Goal: Transaction & Acquisition: Purchase product/service

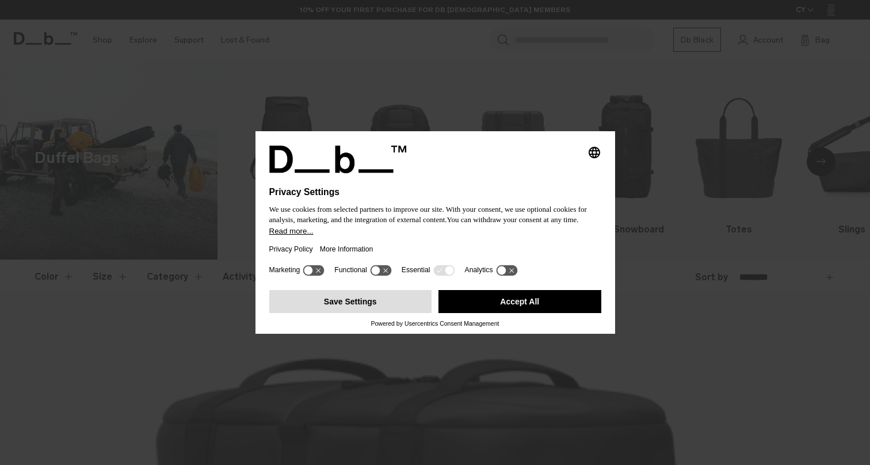
click at [349, 312] on button "Save Settings" at bounding box center [350, 301] width 163 height 23
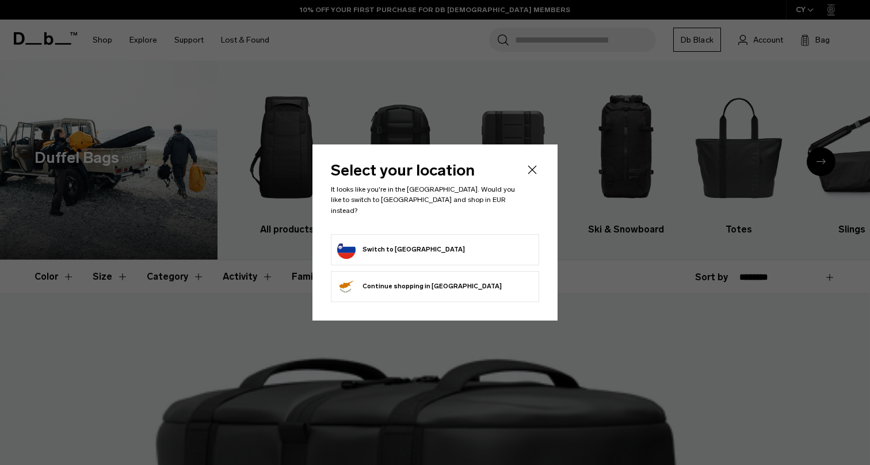
click at [531, 174] on icon "Close" at bounding box center [532, 170] width 9 height 9
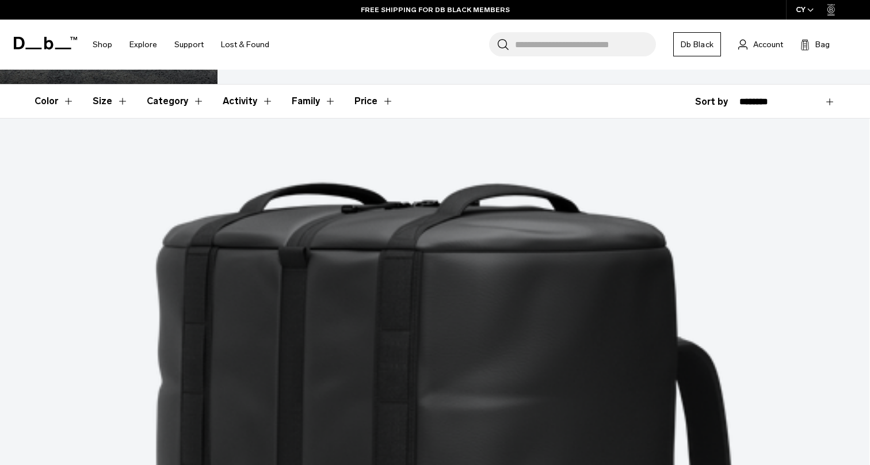
scroll to position [177, 0]
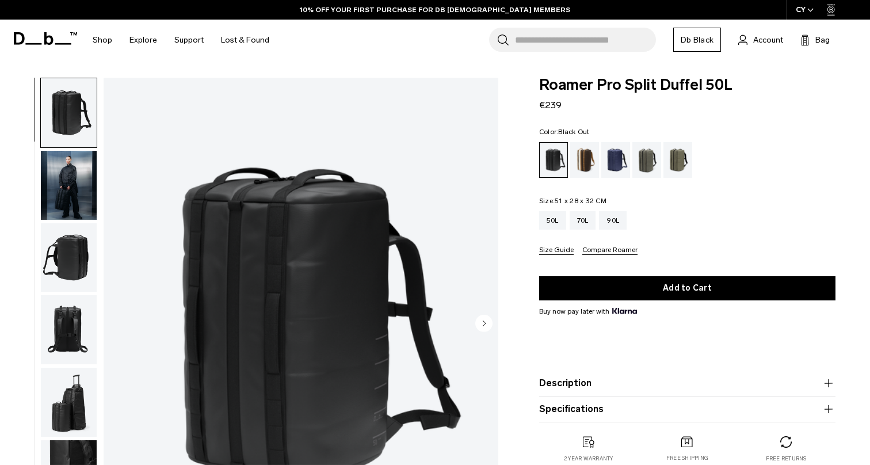
click at [63, 258] on img "button" at bounding box center [69, 257] width 56 height 69
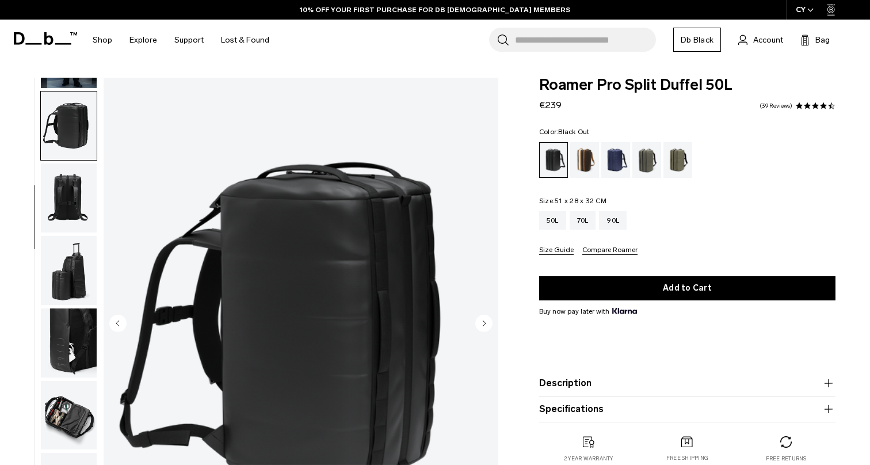
scroll to position [145, 0]
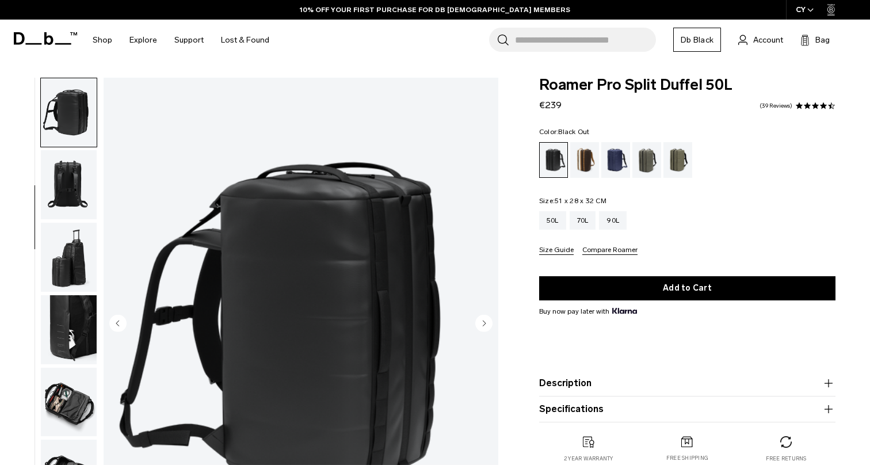
click at [72, 262] on img "button" at bounding box center [69, 257] width 56 height 69
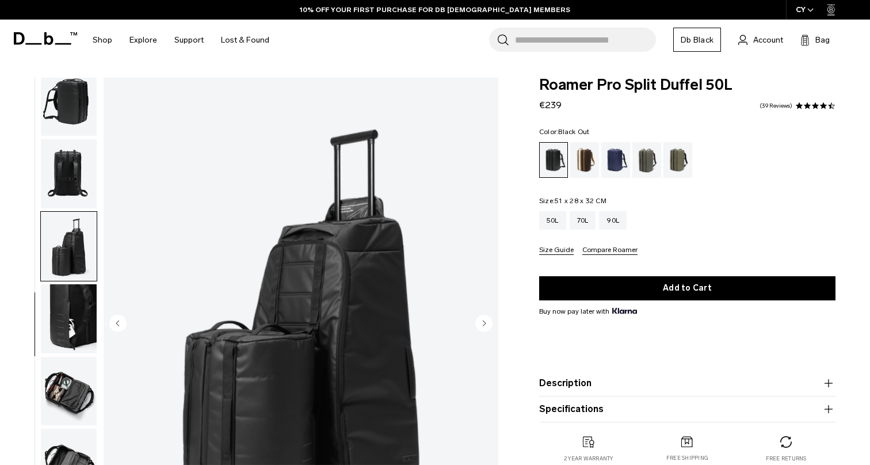
click at [76, 301] on img "button" at bounding box center [69, 318] width 56 height 69
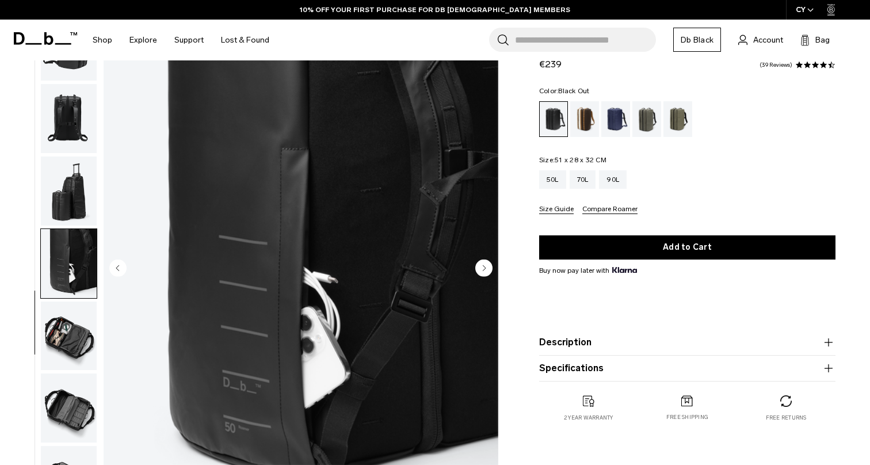
scroll to position [66, 0]
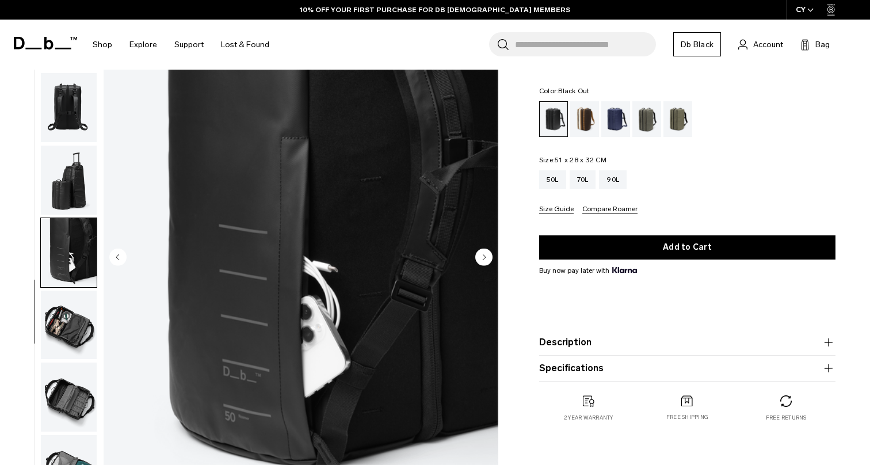
click at [81, 303] on img "button" at bounding box center [69, 325] width 56 height 69
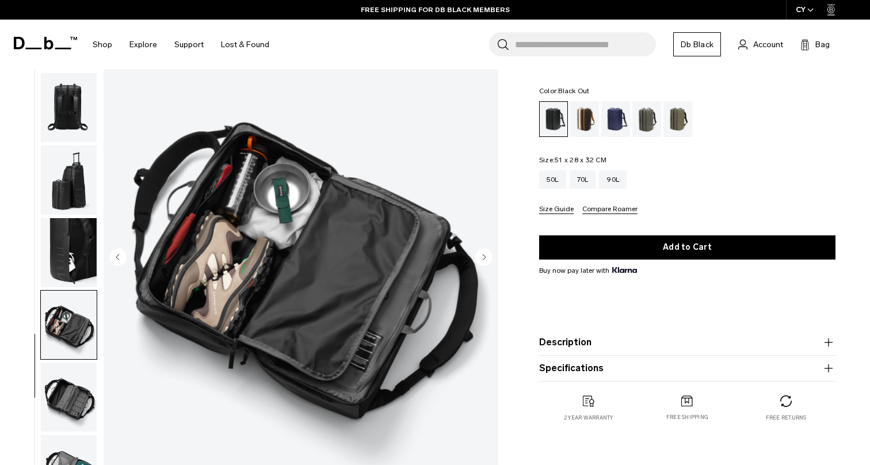
click at [81, 397] on img "button" at bounding box center [69, 396] width 56 height 69
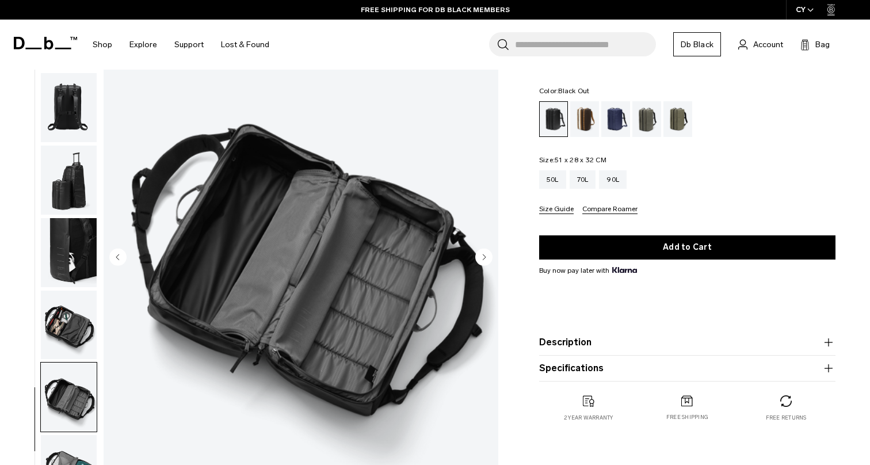
click at [78, 436] on img "button" at bounding box center [69, 469] width 56 height 69
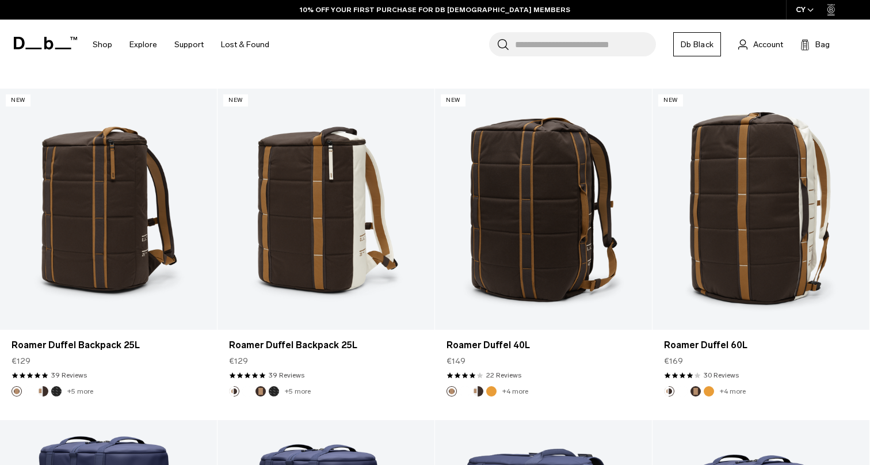
scroll to position [537, 0]
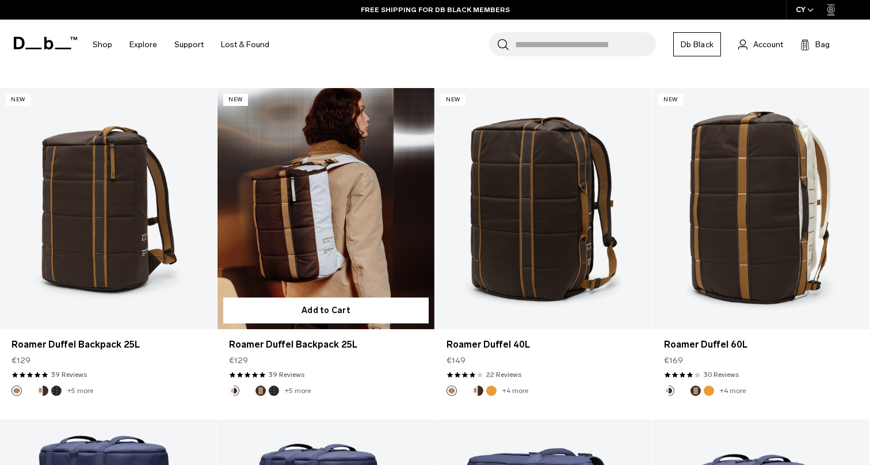
click at [272, 390] on button "Reflective Black" at bounding box center [274, 391] width 10 height 10
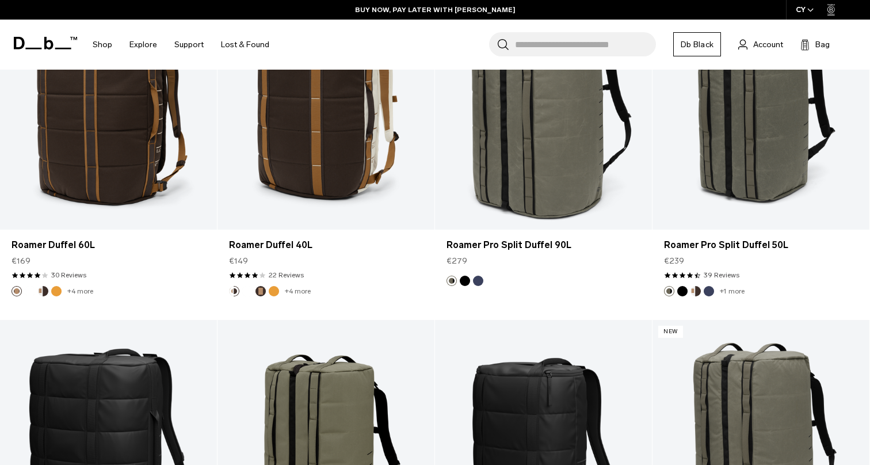
scroll to position [1593, 0]
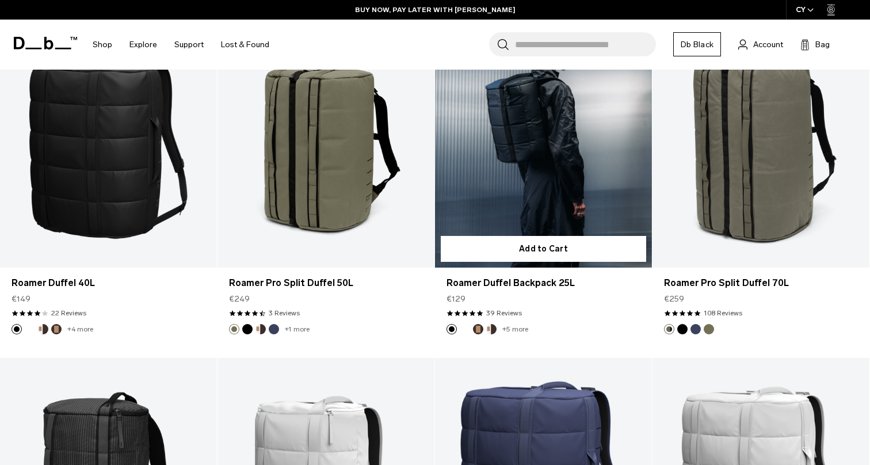
click at [512, 182] on link "Roamer Duffel Backpack 25L" at bounding box center [543, 146] width 217 height 241
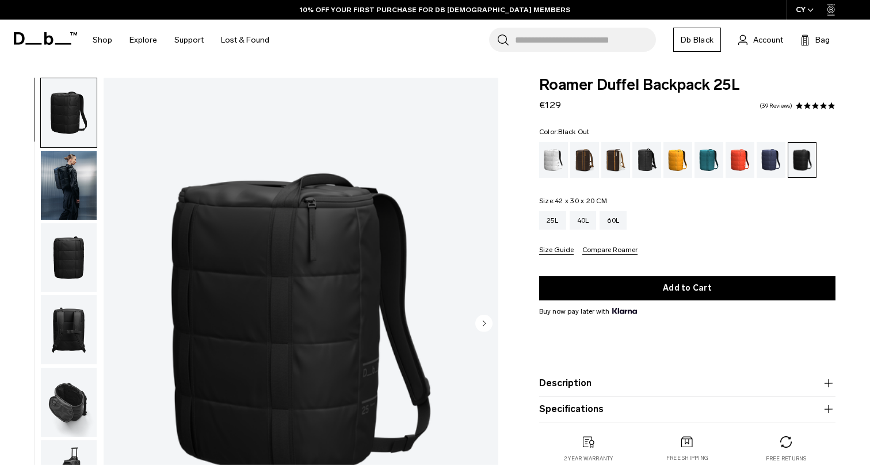
click at [480, 325] on circle "Next slide" at bounding box center [483, 322] width 17 height 17
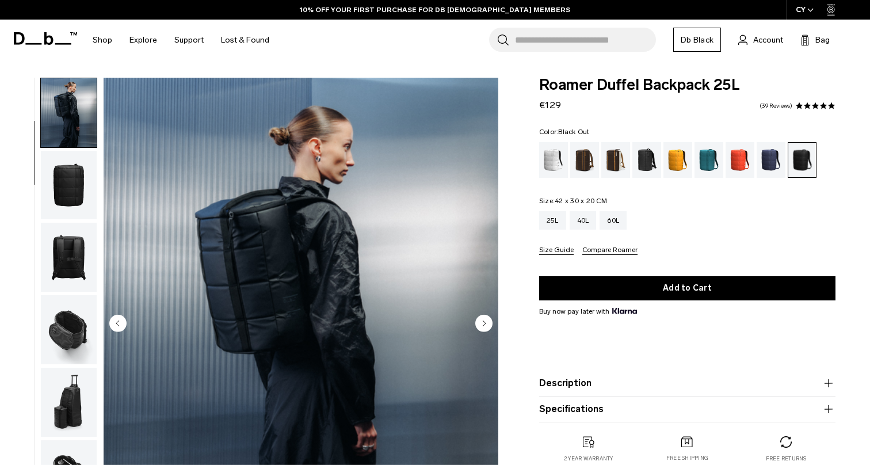
click at [479, 323] on circle "Next slide" at bounding box center [483, 322] width 17 height 17
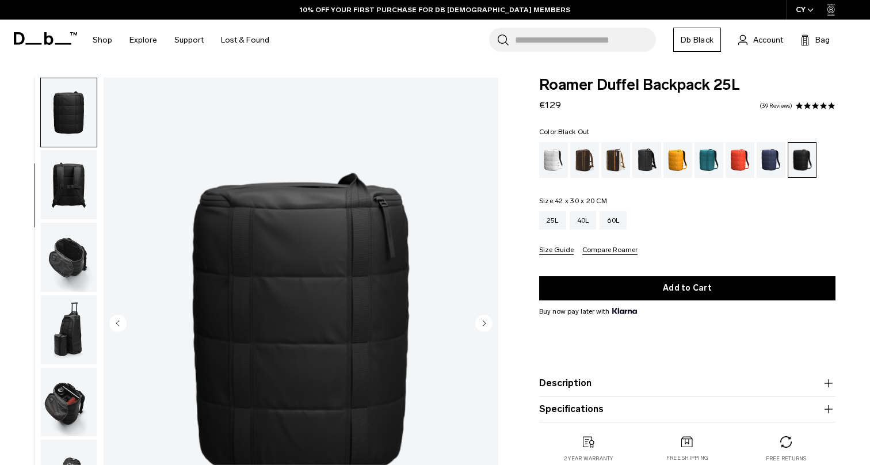
click at [479, 323] on circle "Next slide" at bounding box center [483, 322] width 17 height 17
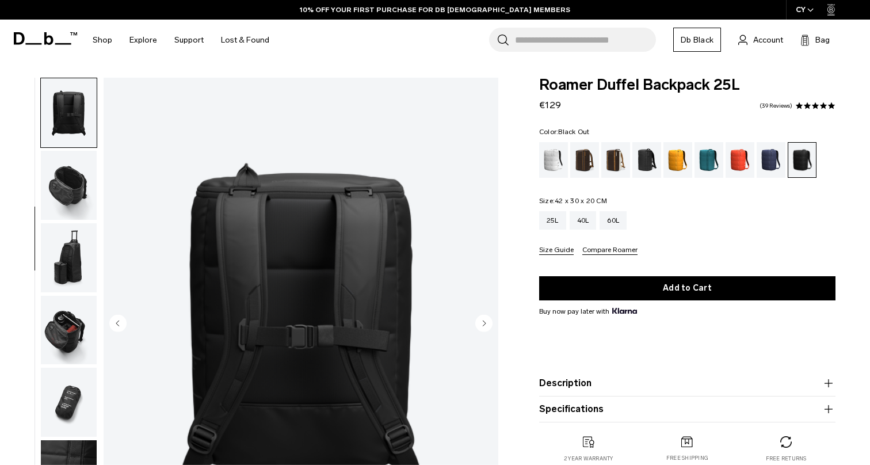
click at [479, 323] on circle "Next slide" at bounding box center [483, 322] width 17 height 17
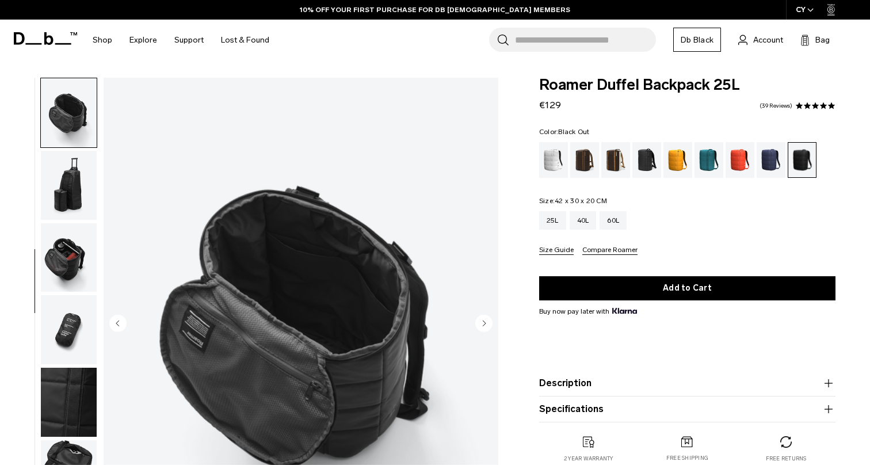
click at [479, 323] on circle "Next slide" at bounding box center [483, 322] width 17 height 17
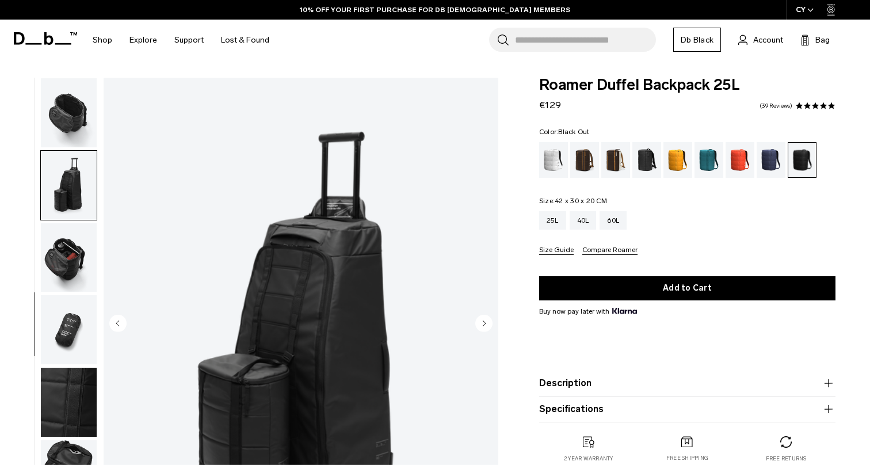
scroll to position [300, 0]
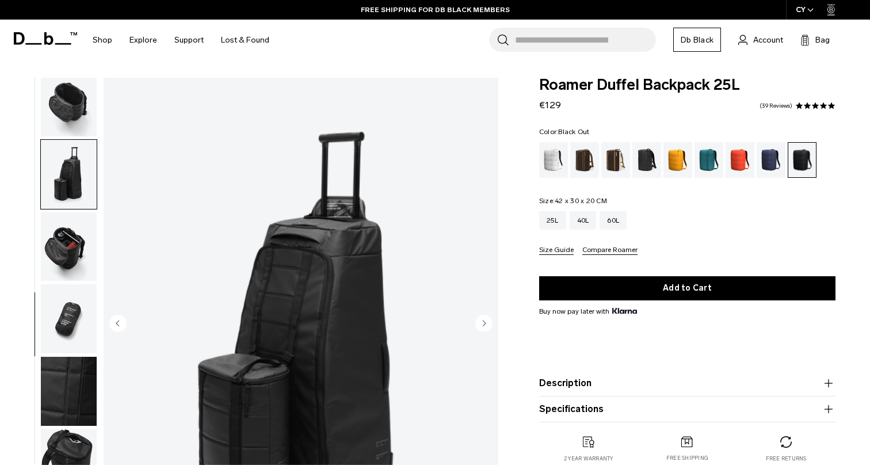
click at [479, 323] on circle "Next slide" at bounding box center [483, 322] width 17 height 17
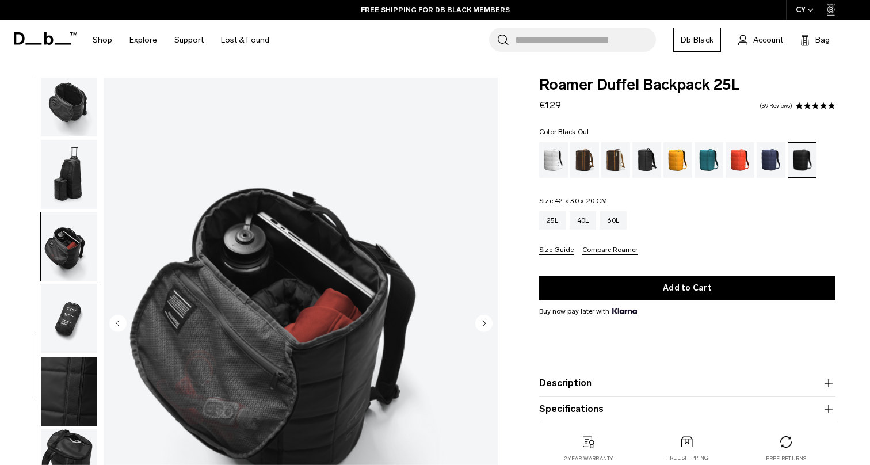
click at [479, 323] on circle "Next slide" at bounding box center [483, 322] width 17 height 17
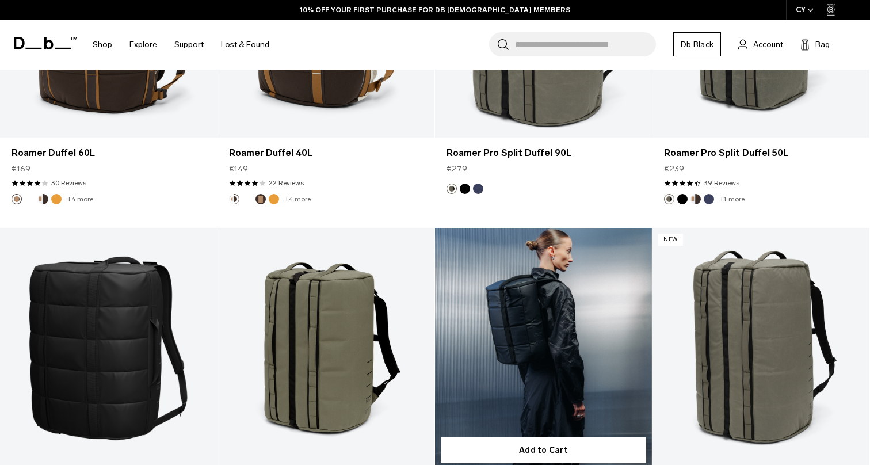
scroll to position [1561, 0]
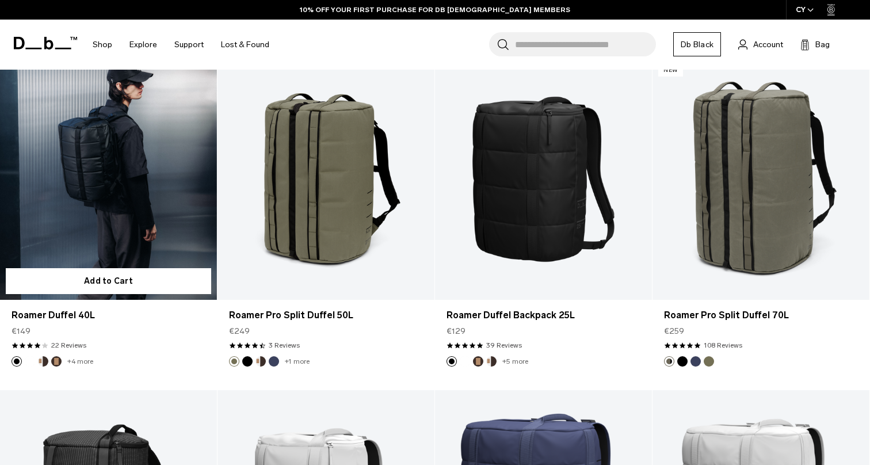
click at [150, 159] on link "Roamer Duffel 40L" at bounding box center [108, 179] width 217 height 241
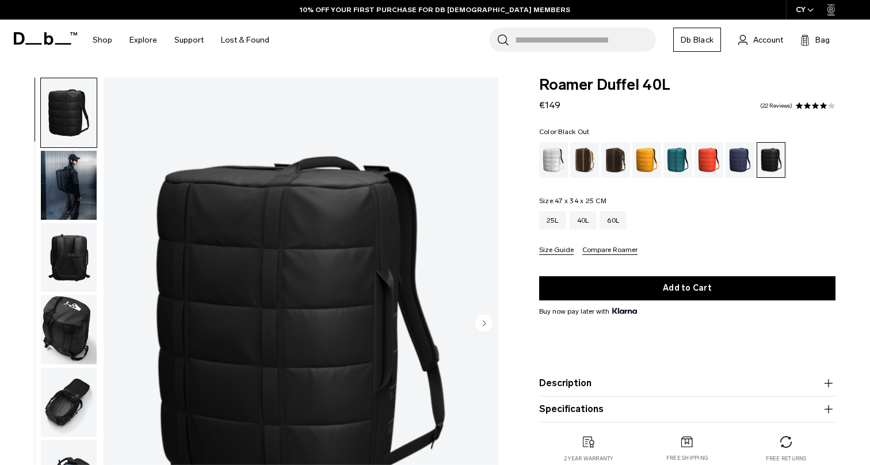
click at [479, 326] on circle "Next slide" at bounding box center [483, 322] width 17 height 17
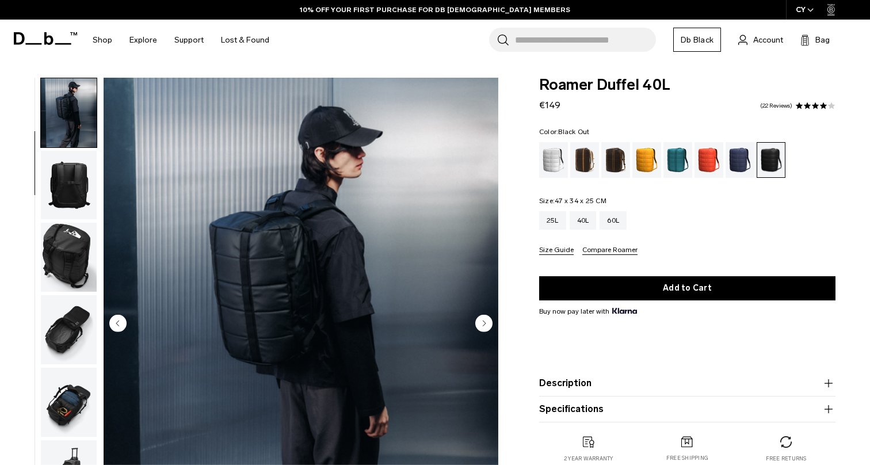
click at [479, 321] on circle "Next slide" at bounding box center [483, 322] width 17 height 17
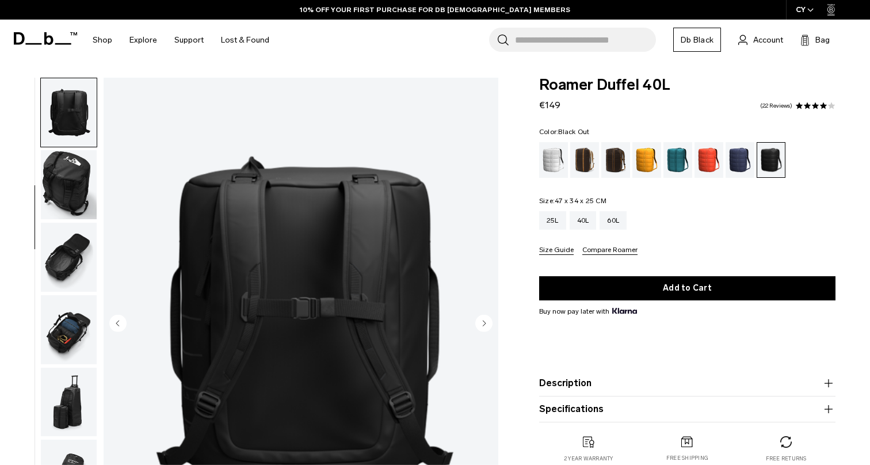
click at [479, 321] on circle "Next slide" at bounding box center [483, 322] width 17 height 17
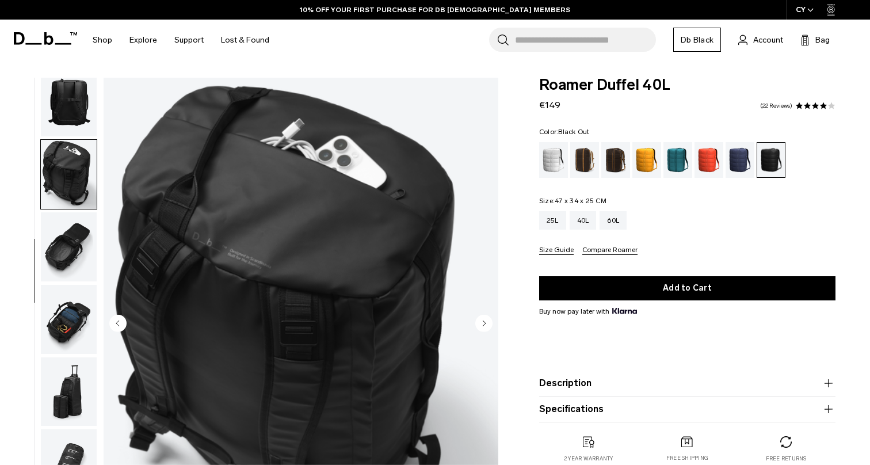
scroll to position [156, 0]
click at [479, 321] on circle "Next slide" at bounding box center [483, 322] width 17 height 17
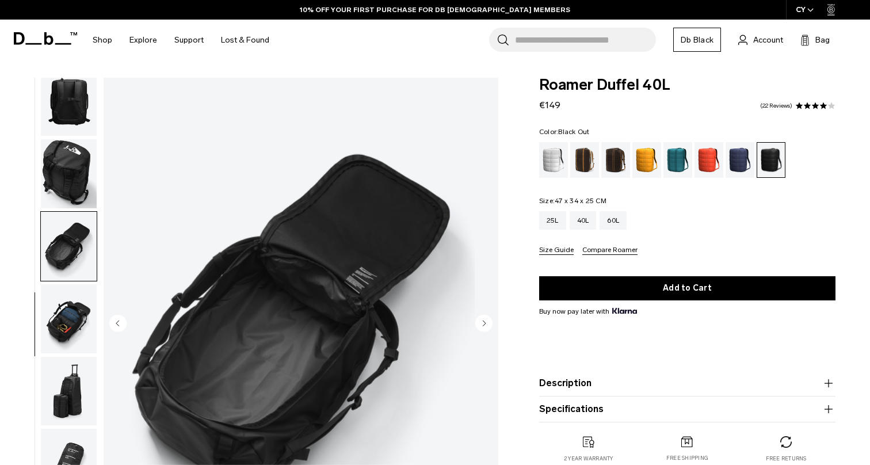
click at [479, 321] on circle "Next slide" at bounding box center [483, 322] width 17 height 17
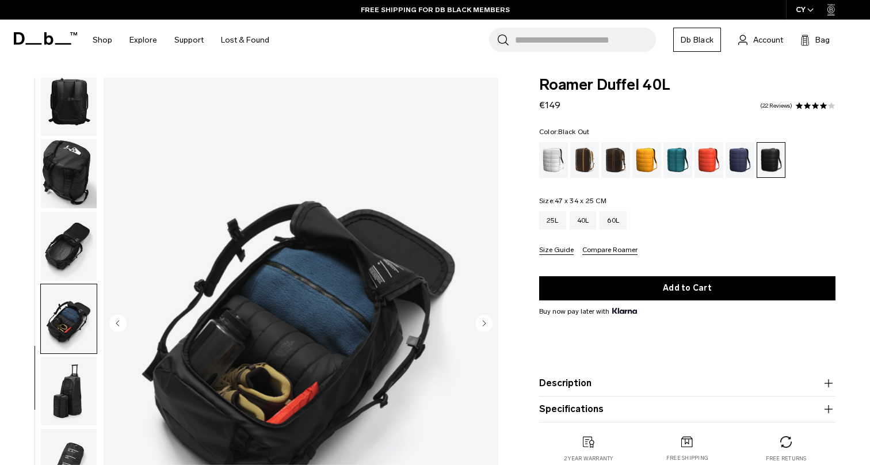
click at [479, 321] on circle "Next slide" at bounding box center [483, 322] width 17 height 17
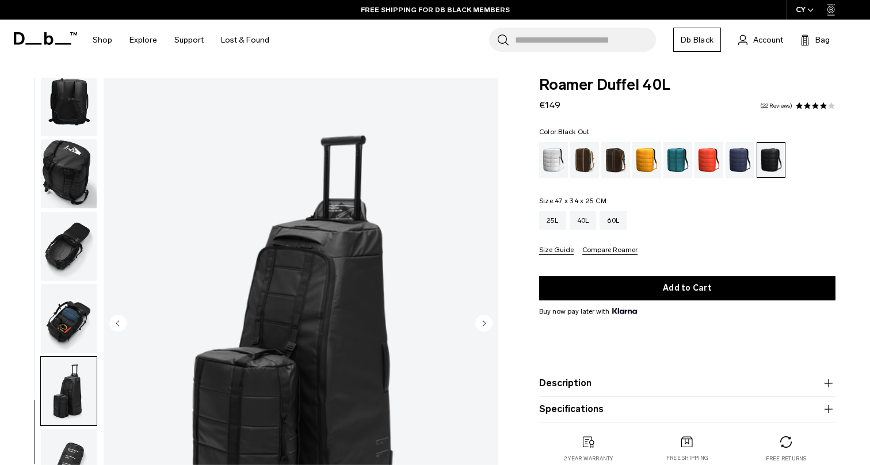
click at [479, 321] on circle "Next slide" at bounding box center [483, 322] width 17 height 17
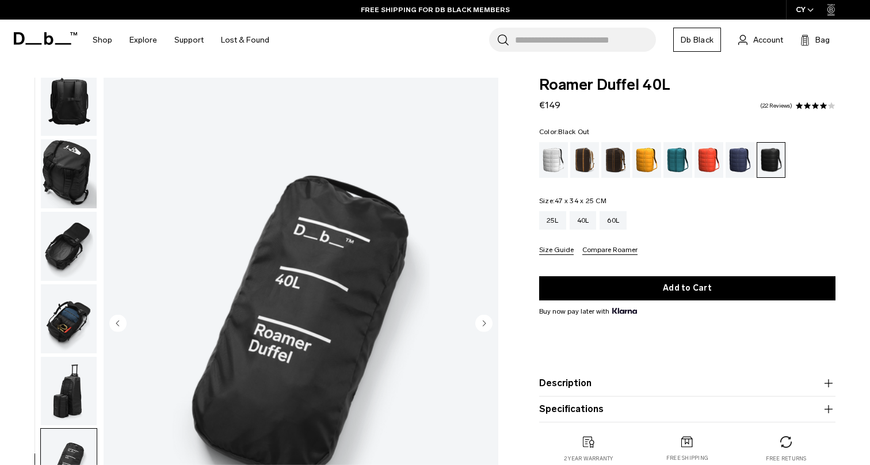
click at [479, 321] on circle "Next slide" at bounding box center [483, 322] width 17 height 17
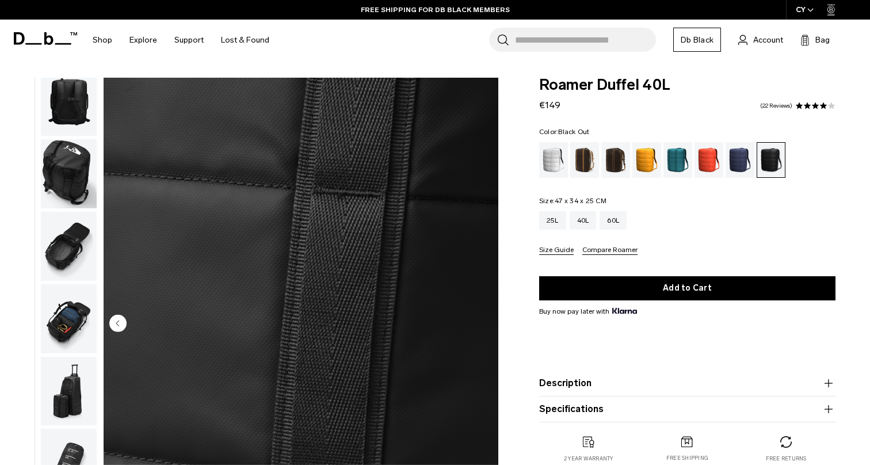
click at [479, 321] on img "9 / 9" at bounding box center [301, 324] width 395 height 493
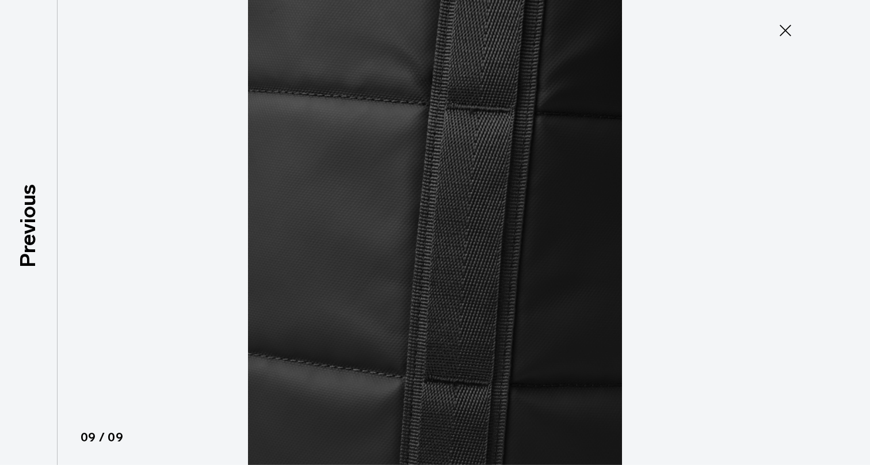
click at [788, 30] on icon at bounding box center [785, 30] width 18 height 18
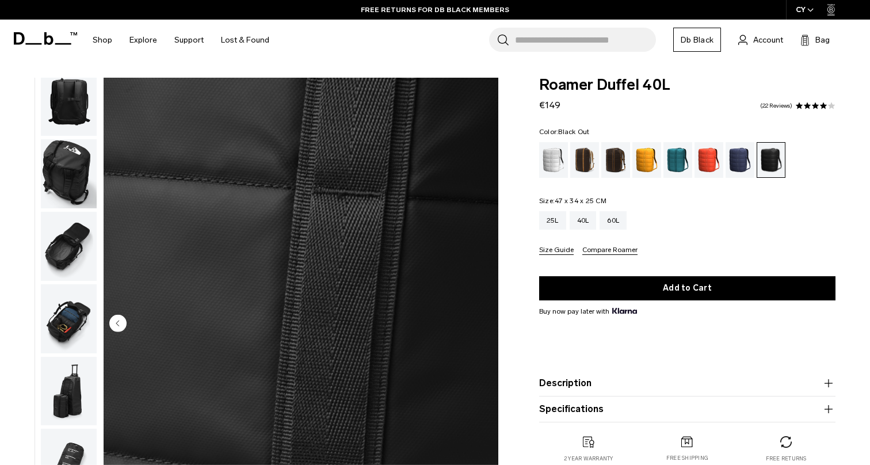
click at [121, 325] on circle "Previous slide" at bounding box center [117, 322] width 17 height 17
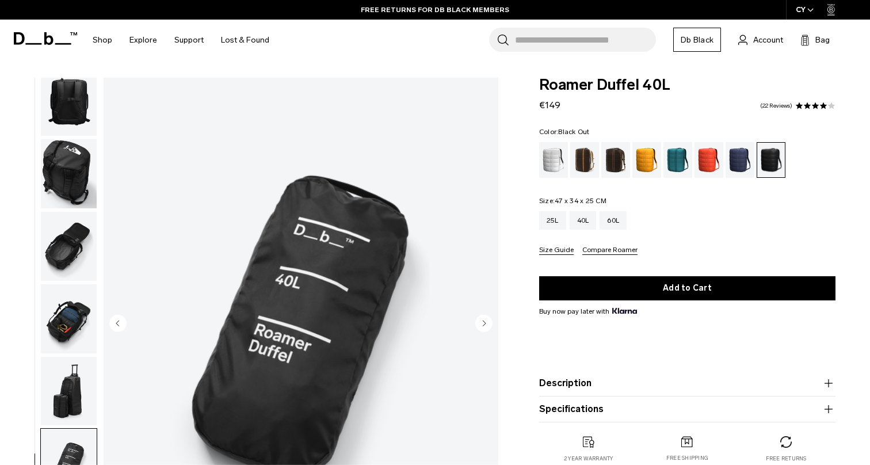
click at [121, 325] on circle "Previous slide" at bounding box center [117, 322] width 17 height 17
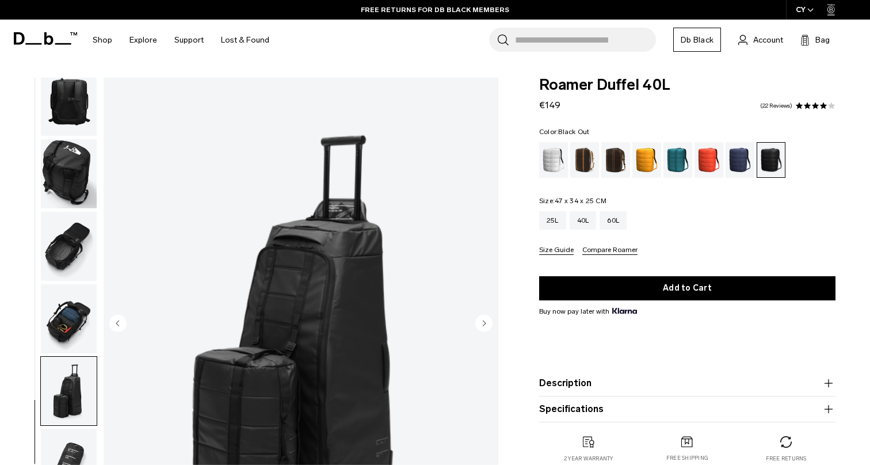
click at [120, 325] on circle "Previous slide" at bounding box center [117, 322] width 17 height 17
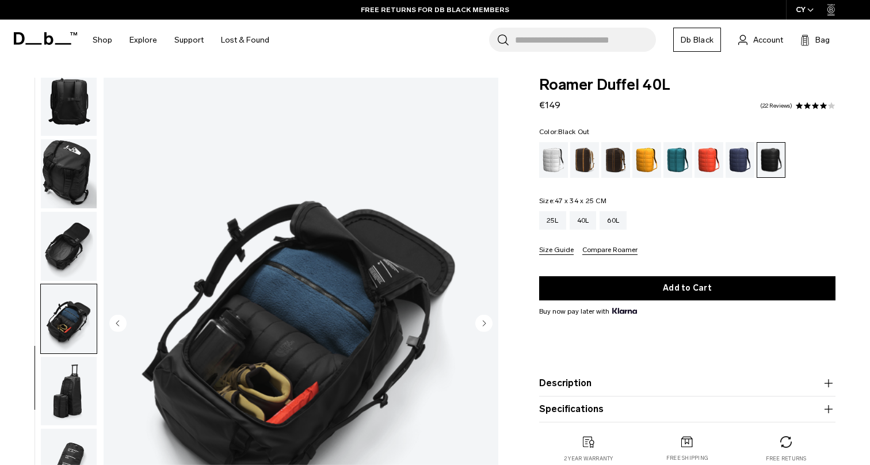
click at [120, 325] on circle "Previous slide" at bounding box center [117, 322] width 17 height 17
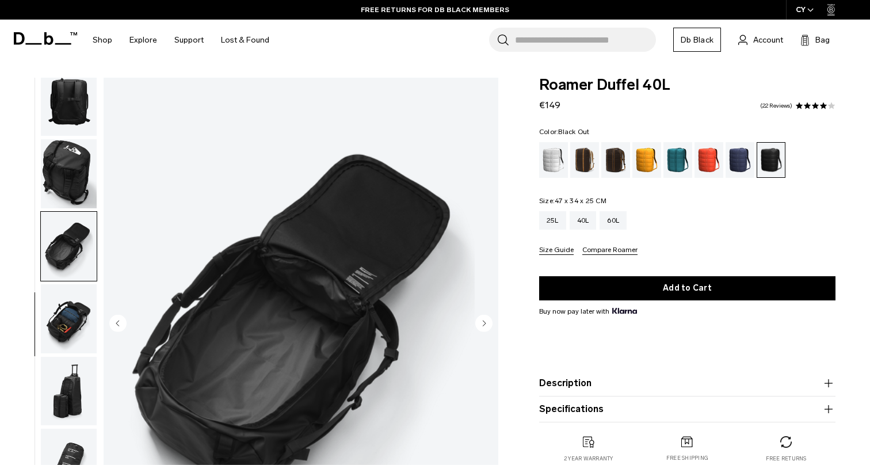
click at [120, 325] on circle "Previous slide" at bounding box center [117, 322] width 17 height 17
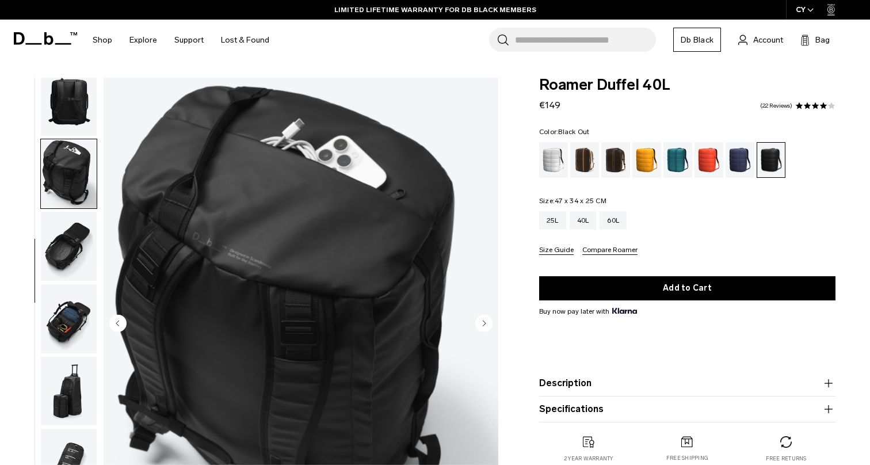
click at [120, 325] on circle "Previous slide" at bounding box center [117, 322] width 17 height 17
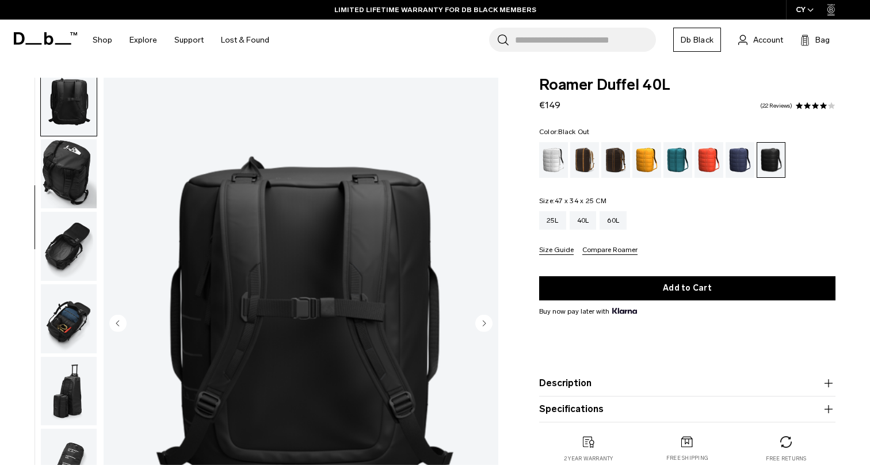
scroll to position [145, 0]
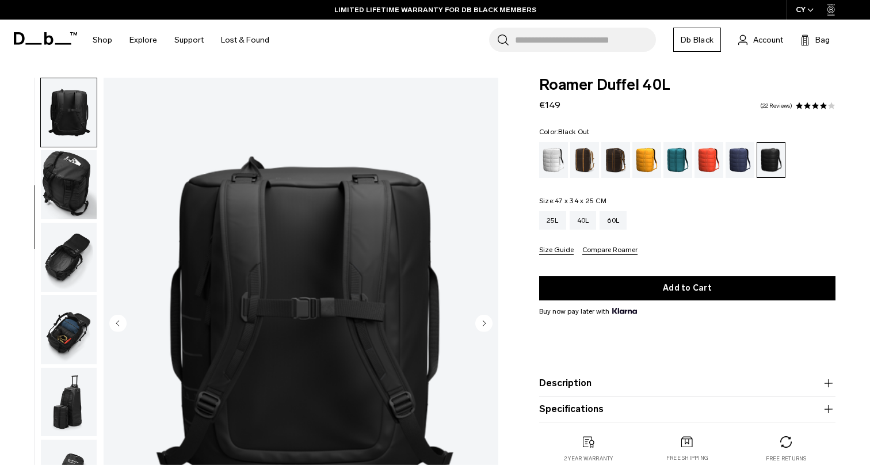
click at [483, 318] on circle "Next slide" at bounding box center [483, 322] width 17 height 17
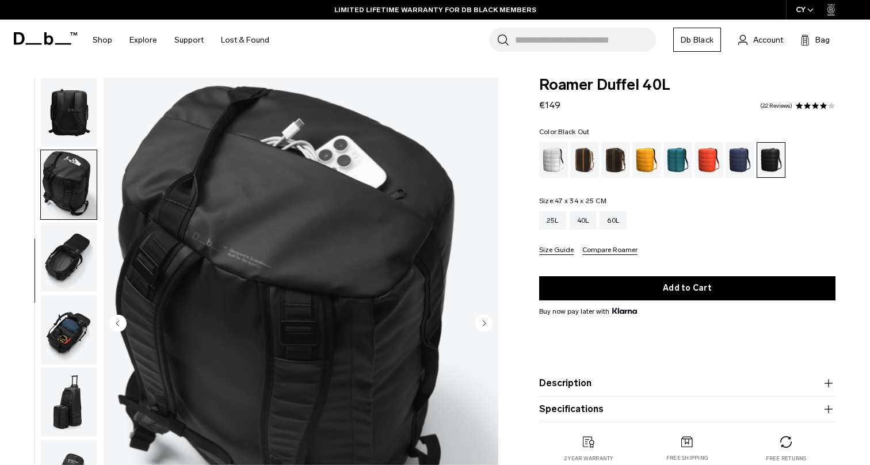
scroll to position [156, 0]
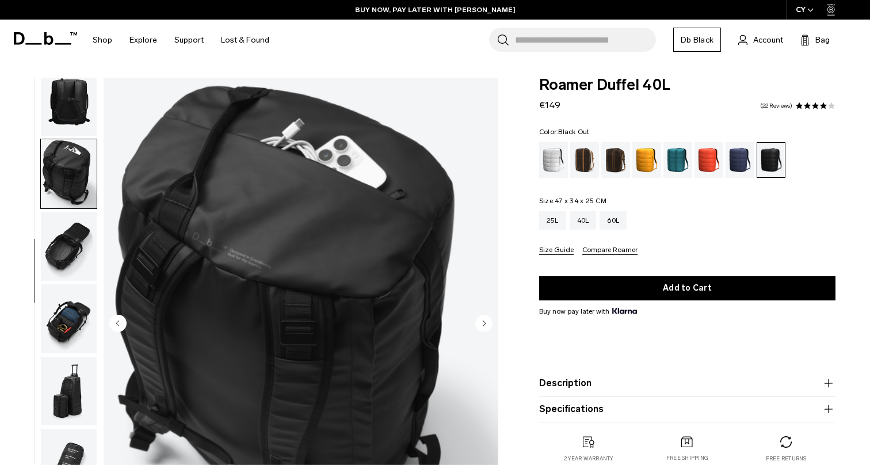
click at [476, 325] on circle "Next slide" at bounding box center [483, 322] width 17 height 17
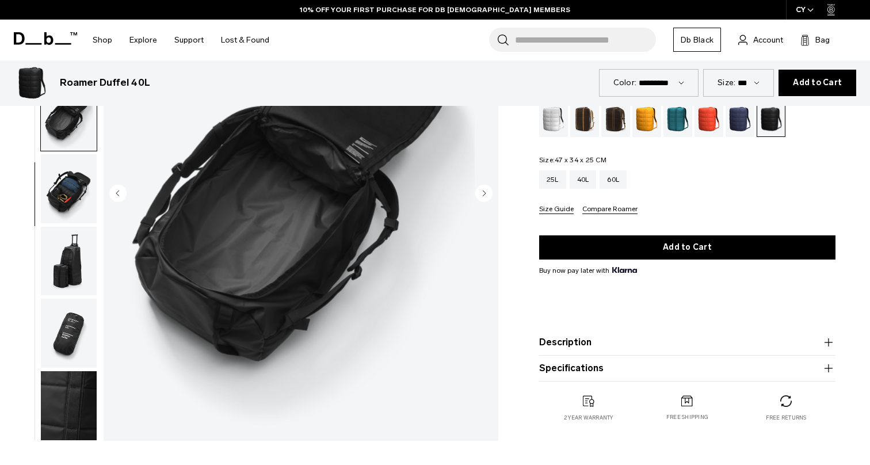
scroll to position [0, 0]
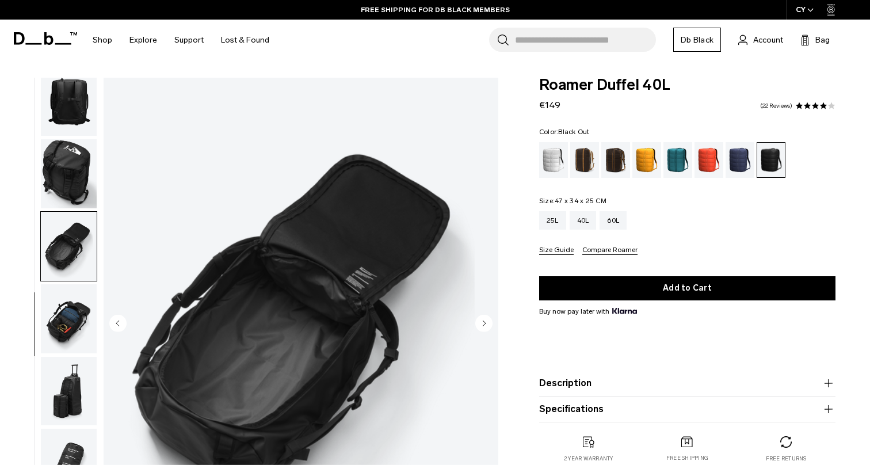
click at [601, 221] on div "25L 40L 60L" at bounding box center [687, 220] width 296 height 18
click at [617, 217] on div "60L" at bounding box center [613, 220] width 27 height 18
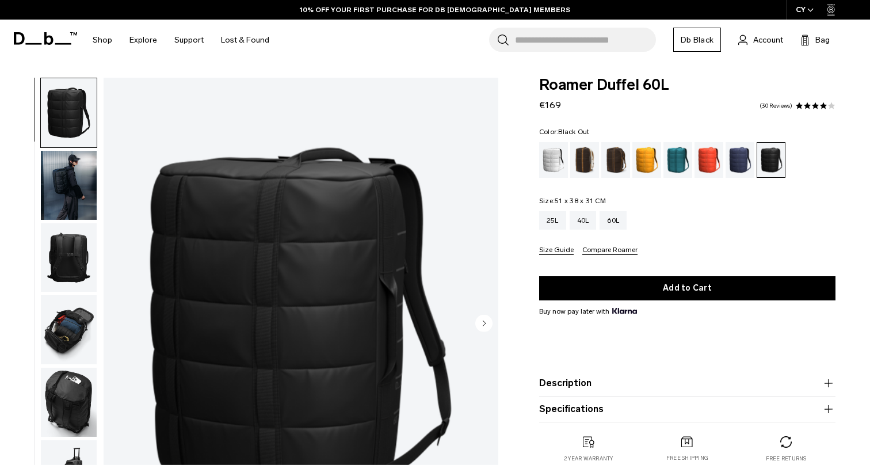
click at [483, 322] on icon "Next slide" at bounding box center [484, 322] width 3 height 5
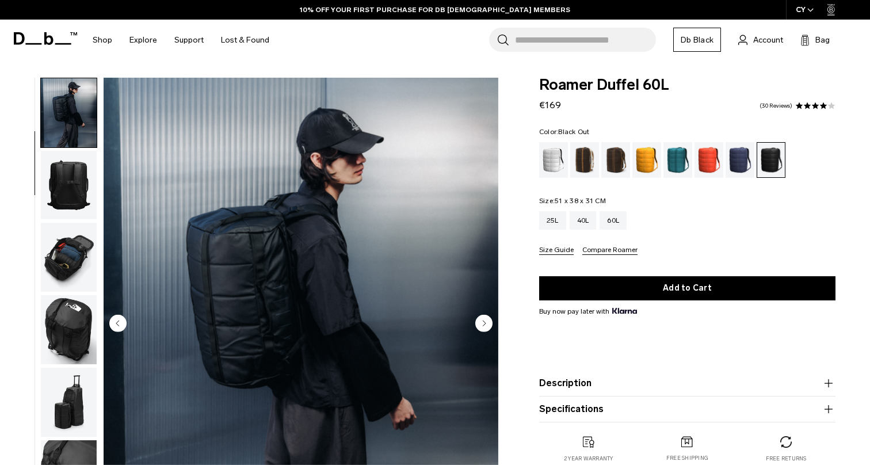
click at [482, 322] on circle "Next slide" at bounding box center [483, 322] width 17 height 17
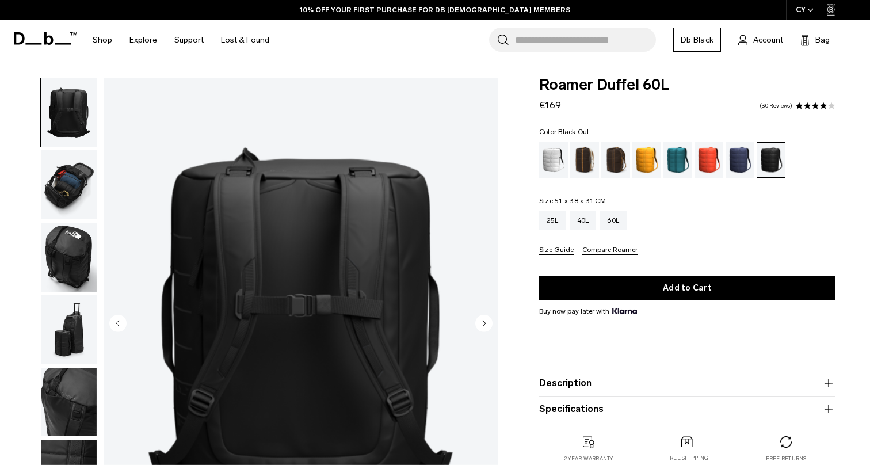
click at [482, 322] on circle "Next slide" at bounding box center [483, 322] width 17 height 17
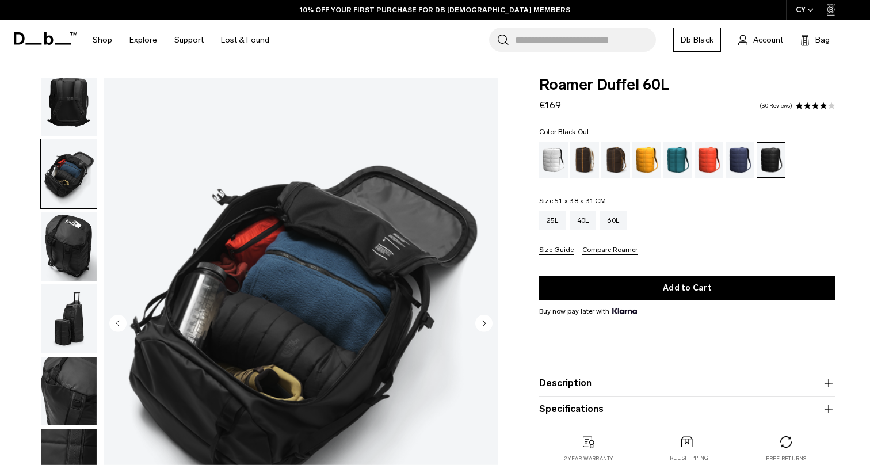
click at [481, 322] on circle "Next slide" at bounding box center [483, 322] width 17 height 17
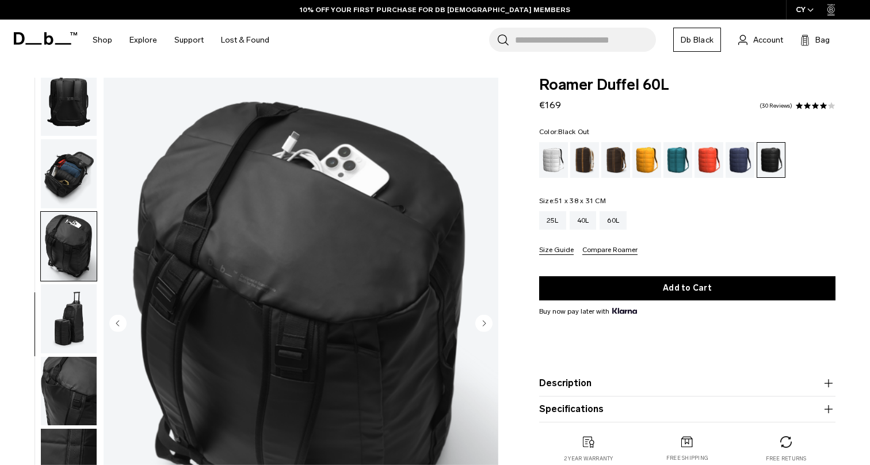
click at [481, 322] on circle "Next slide" at bounding box center [483, 322] width 17 height 17
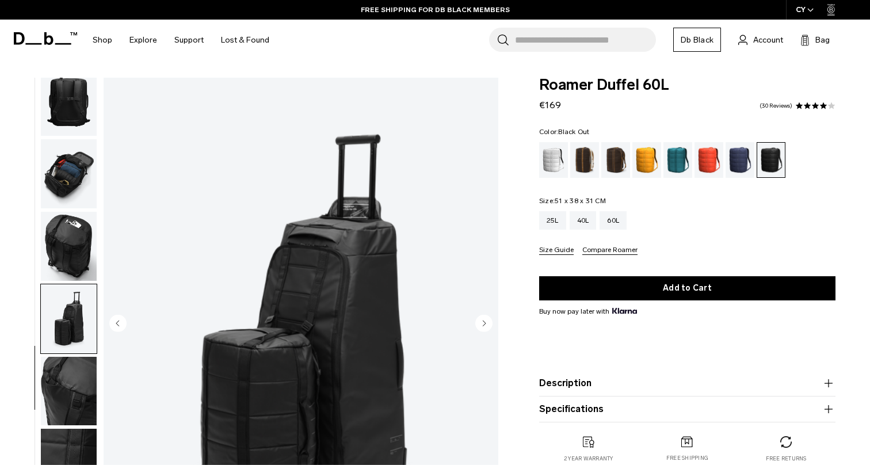
click at [480, 322] on circle "Next slide" at bounding box center [483, 322] width 17 height 17
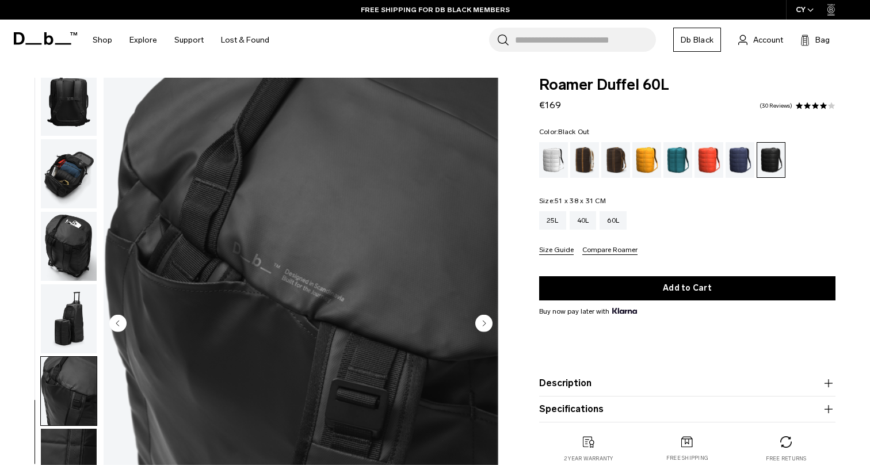
click at [480, 322] on circle "Next slide" at bounding box center [483, 322] width 17 height 17
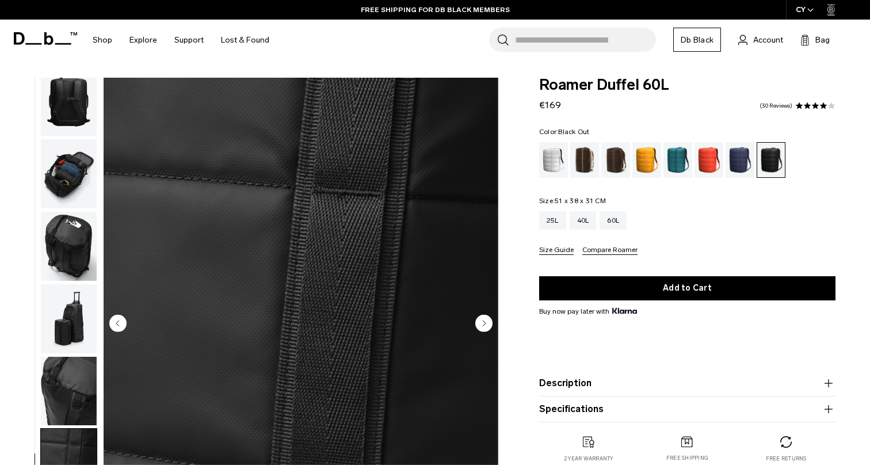
click at [480, 322] on circle "Next slide" at bounding box center [483, 322] width 17 height 17
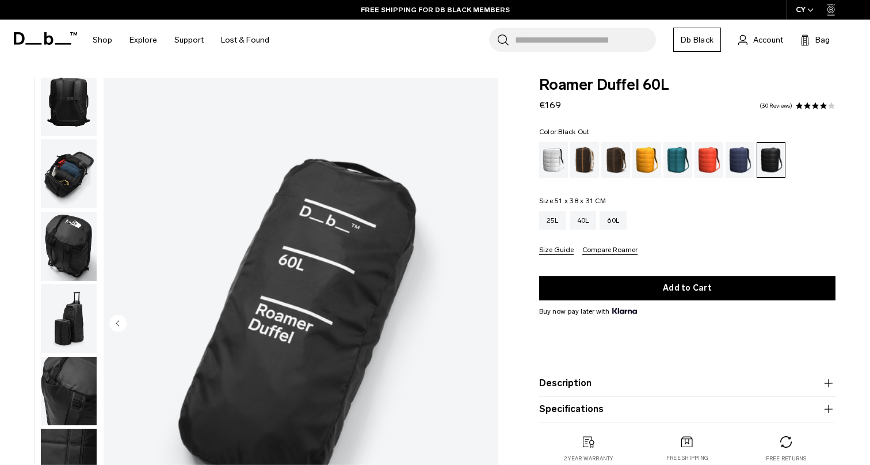
click at [480, 322] on img "9 / 9" at bounding box center [301, 324] width 395 height 493
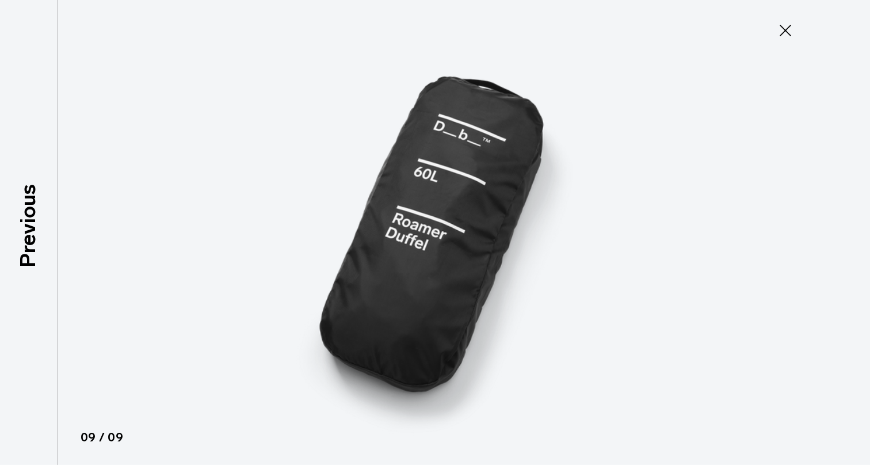
click at [777, 26] on icon at bounding box center [785, 30] width 18 height 18
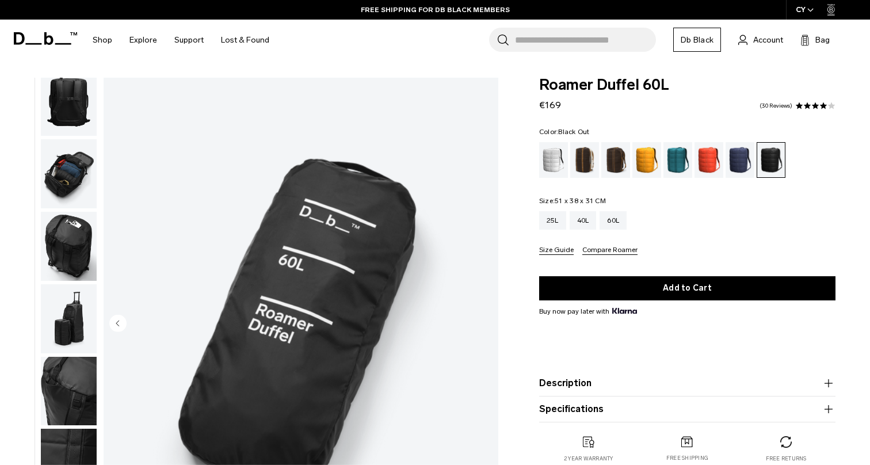
click at [65, 192] on img "button" at bounding box center [69, 173] width 56 height 69
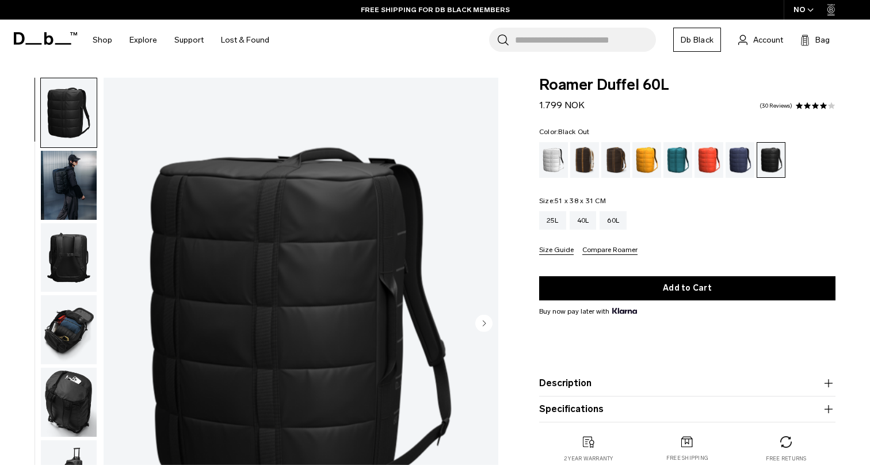
click at [552, 209] on fieldset "Size: 51 x 38 x 31 CM Out of stock 25L 40L 60L Size Guide Compare Roamer" at bounding box center [687, 226] width 296 height 58
click at [551, 215] on div "25L" at bounding box center [552, 220] width 27 height 18
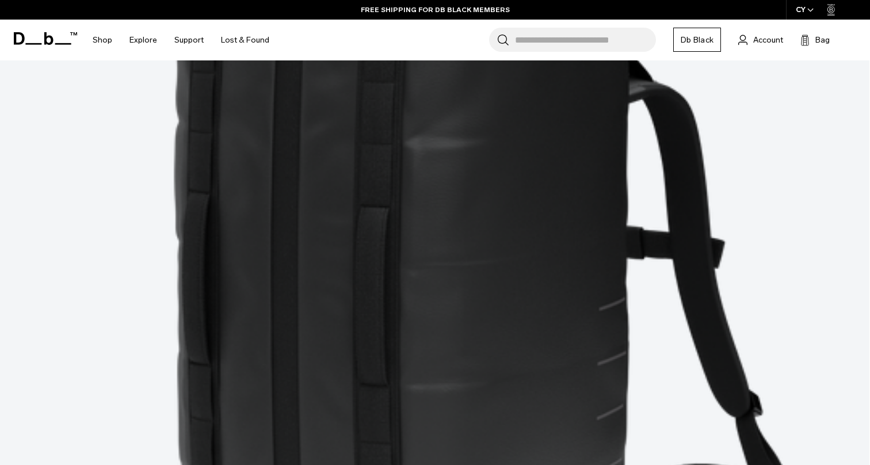
scroll to position [2475, 0]
